Goal: Complete application form: Complete application form

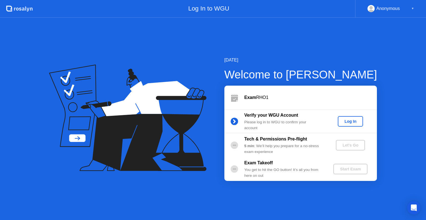
click at [352, 121] on div "Log In" at bounding box center [350, 121] width 21 height 4
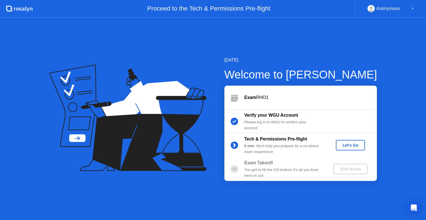
click at [356, 144] on div "Let's Go" at bounding box center [350, 145] width 25 height 4
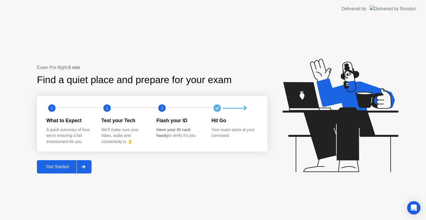
click at [57, 167] on div "Get Started" at bounding box center [58, 167] width 38 height 5
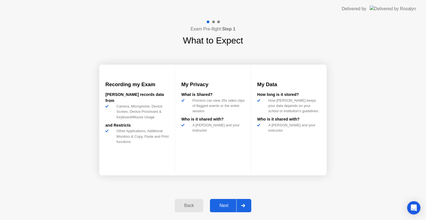
click at [224, 203] on div "Next" at bounding box center [224, 205] width 25 height 5
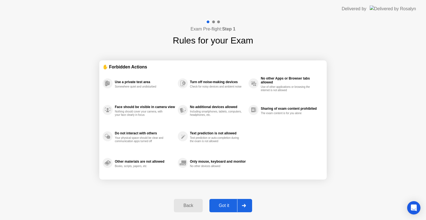
click at [224, 203] on div "Got it" at bounding box center [224, 205] width 26 height 5
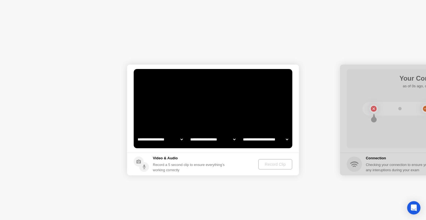
select select "**********"
select select "*******"
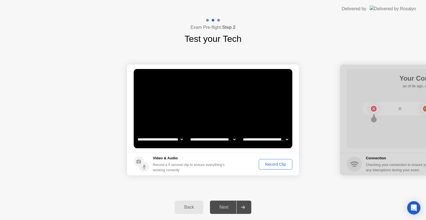
click at [270, 167] on div "Record Clip" at bounding box center [276, 164] width 30 height 4
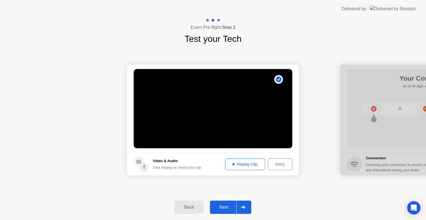
click at [236, 161] on button "Replay Clip" at bounding box center [245, 165] width 40 height 12
click at [234, 206] on div "Next" at bounding box center [224, 207] width 25 height 5
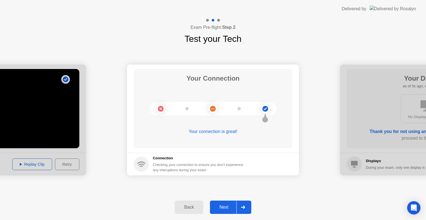
click at [226, 203] on button "Next" at bounding box center [230, 207] width 41 height 13
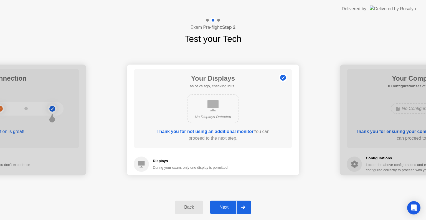
click at [233, 205] on div "Next" at bounding box center [224, 207] width 25 height 5
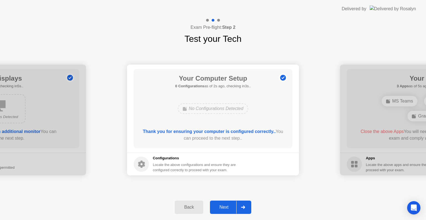
click at [233, 205] on div "Next" at bounding box center [224, 207] width 25 height 5
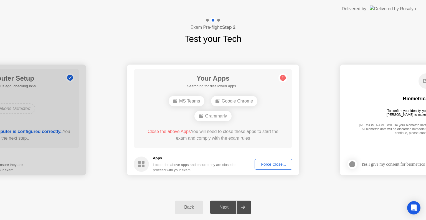
click at [263, 166] on div "Force Close..." at bounding box center [274, 164] width 34 height 4
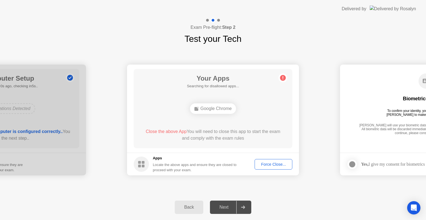
click at [262, 167] on button "Force Close..." at bounding box center [274, 164] width 38 height 11
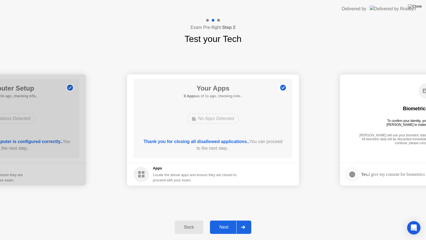
click at [231, 220] on div "Next" at bounding box center [224, 226] width 25 height 5
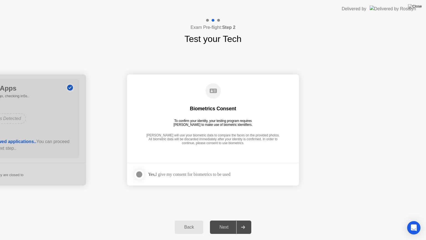
click at [153, 172] on strong "Yes," at bounding box center [151, 174] width 7 height 5
click at [139, 172] on div at bounding box center [139, 174] width 7 height 7
click at [234, 220] on button "Next" at bounding box center [230, 226] width 41 height 13
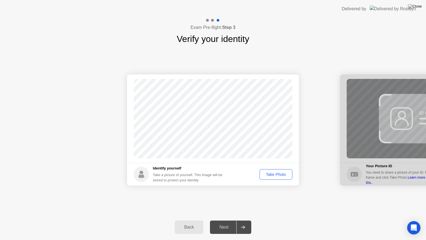
click at [275, 176] on div "Take Photo" at bounding box center [276, 174] width 29 height 4
click at [234, 220] on button "Next" at bounding box center [230, 226] width 41 height 13
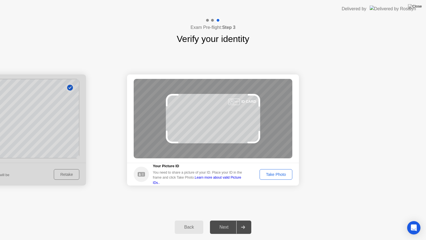
click at [270, 175] on div "Take Photo" at bounding box center [276, 174] width 29 height 4
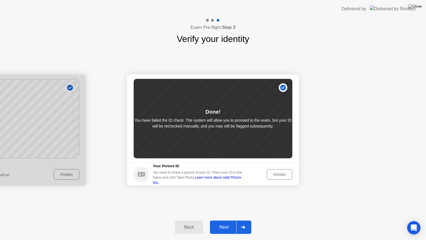
click at [270, 175] on div "Retake" at bounding box center [280, 174] width 22 height 4
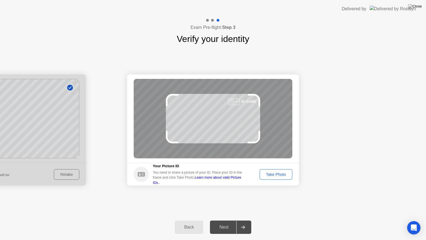
click at [270, 175] on div "Take Photo" at bounding box center [276, 174] width 29 height 4
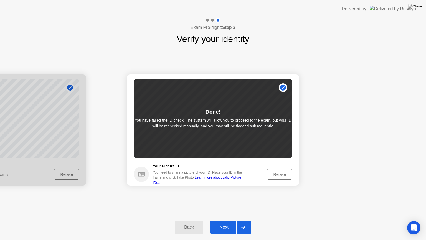
click at [270, 175] on div "Retake" at bounding box center [280, 174] width 22 height 4
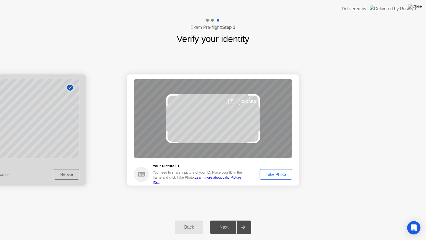
click at [269, 175] on div "Take Photo" at bounding box center [276, 174] width 29 height 4
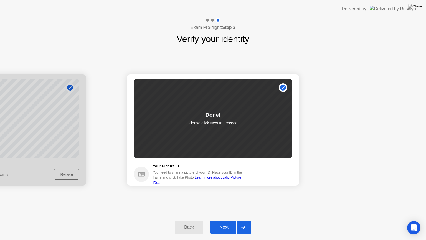
click at [229, 220] on button "Next" at bounding box center [230, 226] width 41 height 13
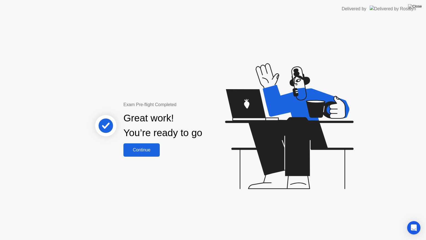
click at [138, 152] on div "Continue" at bounding box center [141, 149] width 33 height 5
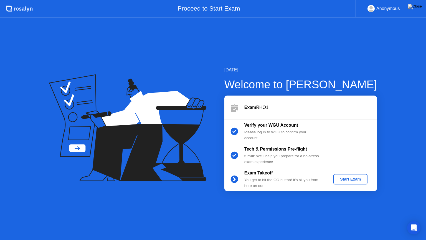
click at [348, 180] on div "Start Exam" at bounding box center [351, 179] width 30 height 4
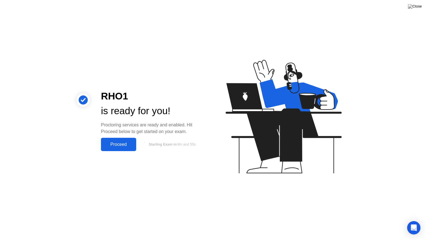
click at [123, 143] on div "Proceed" at bounding box center [119, 144] width 32 height 5
